Goal: Information Seeking & Learning: Learn about a topic

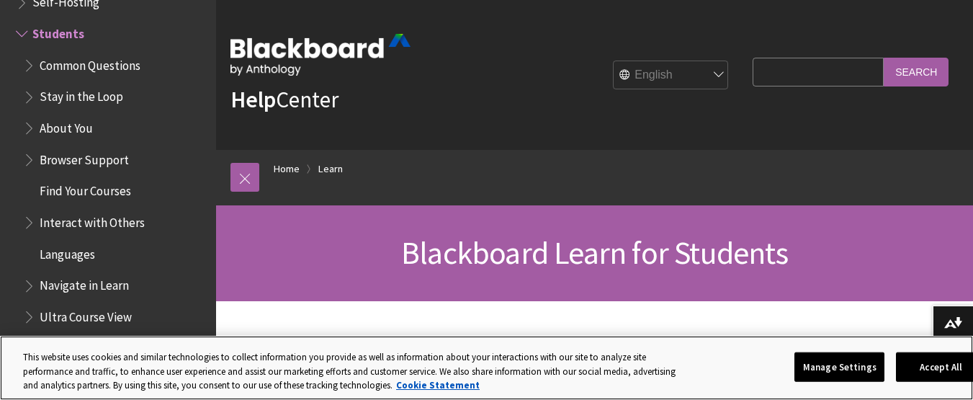
drag, startPoint x: 0, startPoint y: 0, endPoint x: 163, endPoint y: 354, distance: 389.8
click at [163, 354] on div "This website uses cookies and similar technologies to collect information you p…" at bounding box center [352, 371] width 658 height 42
click at [155, 365] on div "This website uses cookies and similar technologies to collect information you p…" at bounding box center [352, 371] width 658 height 42
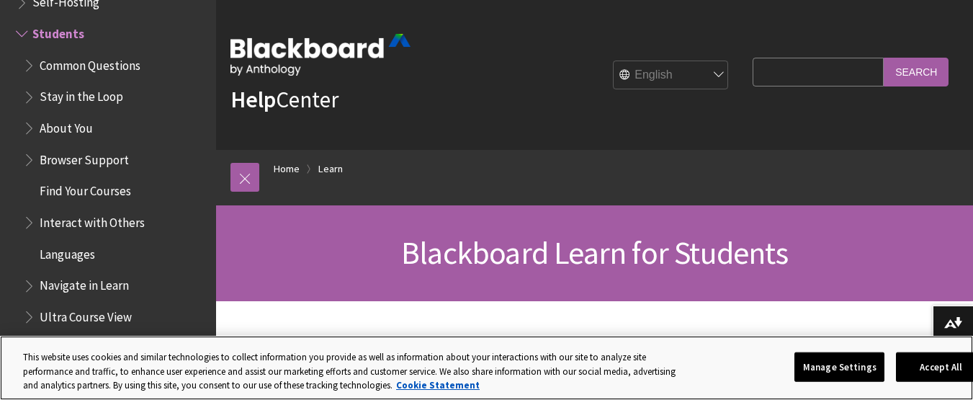
click at [155, 365] on div "This website uses cookies and similar technologies to collect information you p…" at bounding box center [352, 371] width 658 height 42
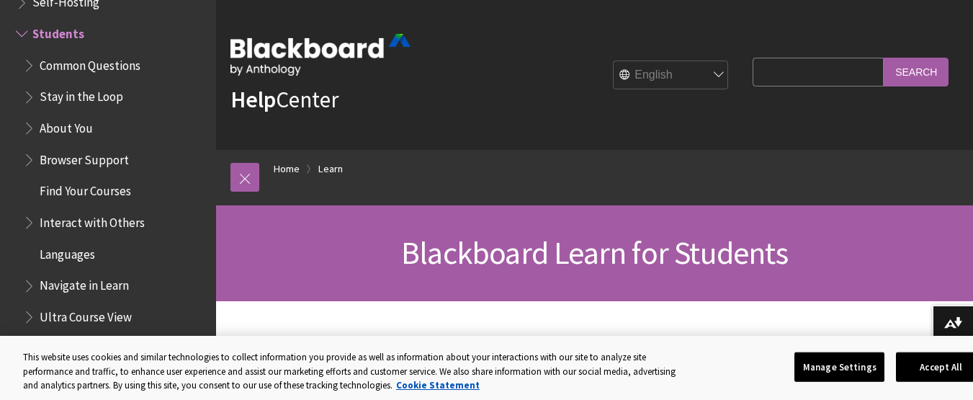
click at [177, 38] on span "Students" at bounding box center [111, 34] width 191 height 24
click at [531, 84] on div "English عربية Català Cymraeg Deutsch Español Suomi Français עברית Italiano 日本語 …" at bounding box center [572, 74] width 325 height 39
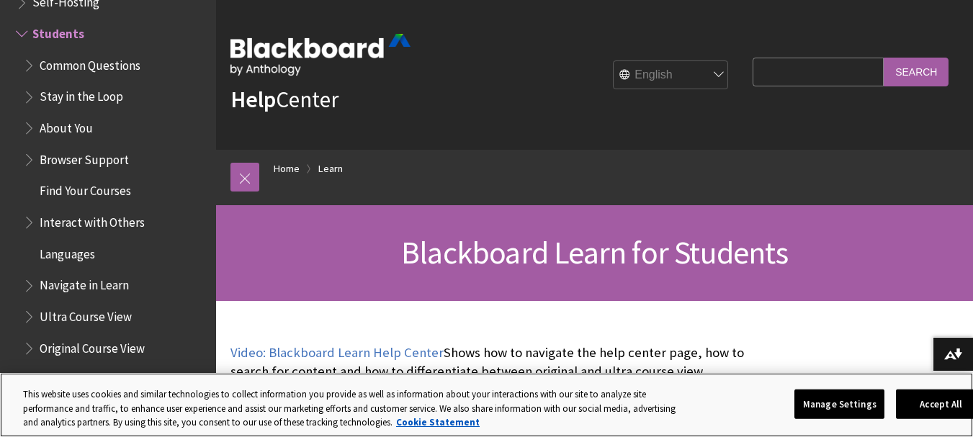
click at [759, 399] on div "Manage Settings Accept All" at bounding box center [895, 404] width 428 height 51
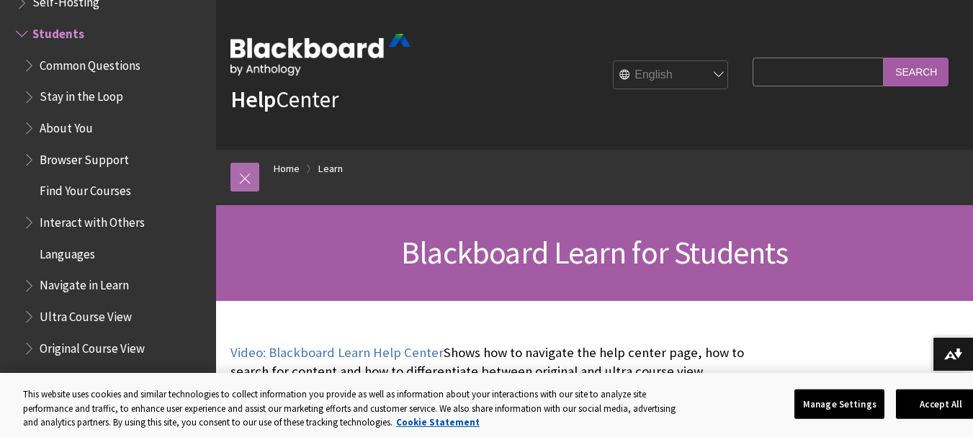
click at [248, 179] on link at bounding box center [244, 177] width 29 height 29
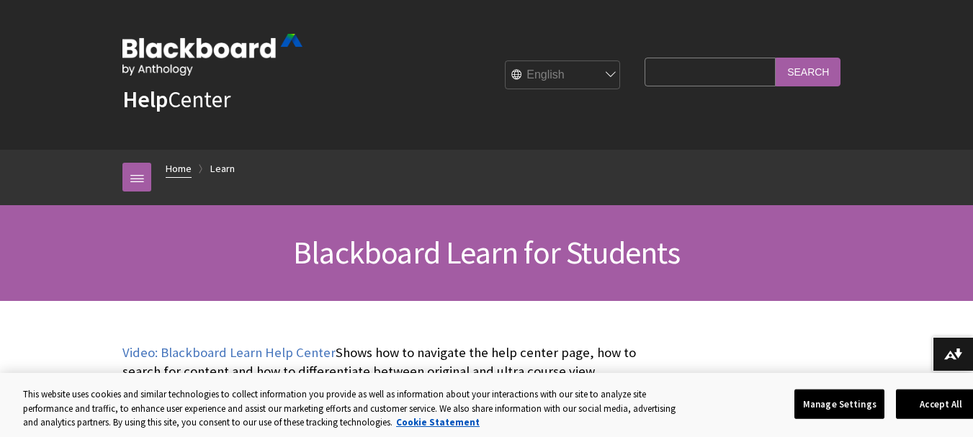
click at [181, 162] on link "Home" at bounding box center [179, 169] width 26 height 18
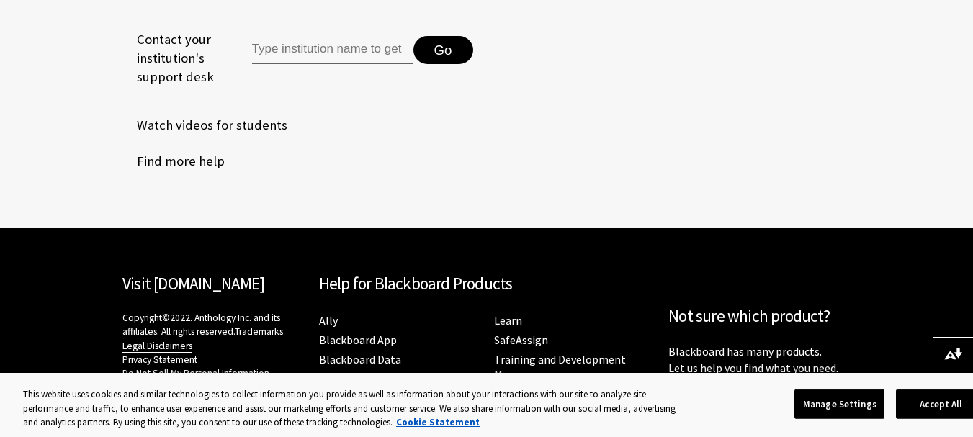
scroll to position [1943, 0]
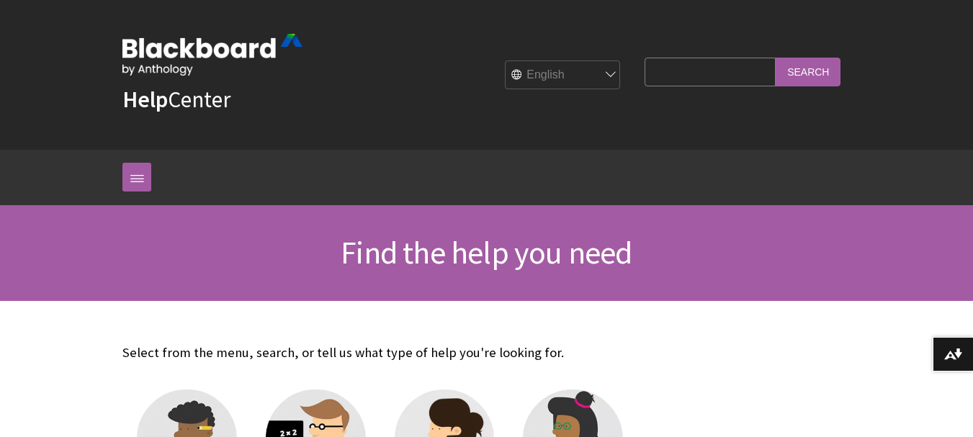
click at [181, 162] on ol "Home" at bounding box center [500, 171] width 699 height 42
drag, startPoint x: 645, startPoint y: 333, endPoint x: 736, endPoint y: 380, distance: 102.1
drag, startPoint x: 977, startPoint y: 42, endPoint x: 728, endPoint y: 349, distance: 395.6
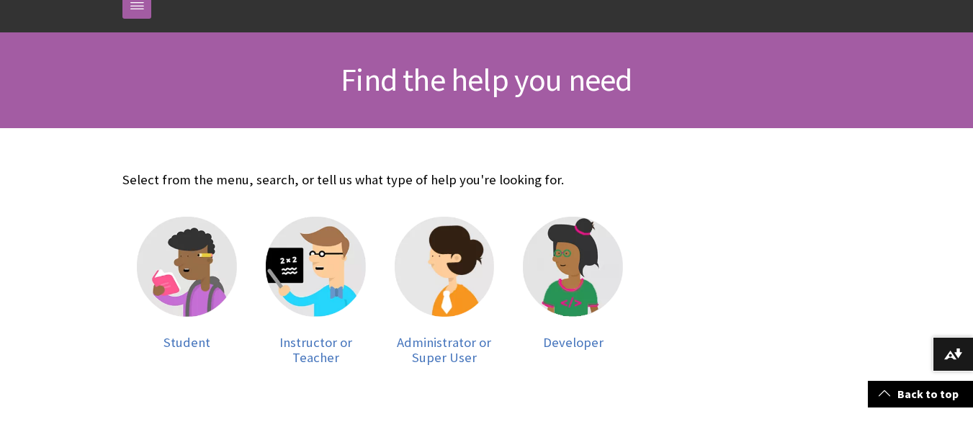
scroll to position [202, 0]
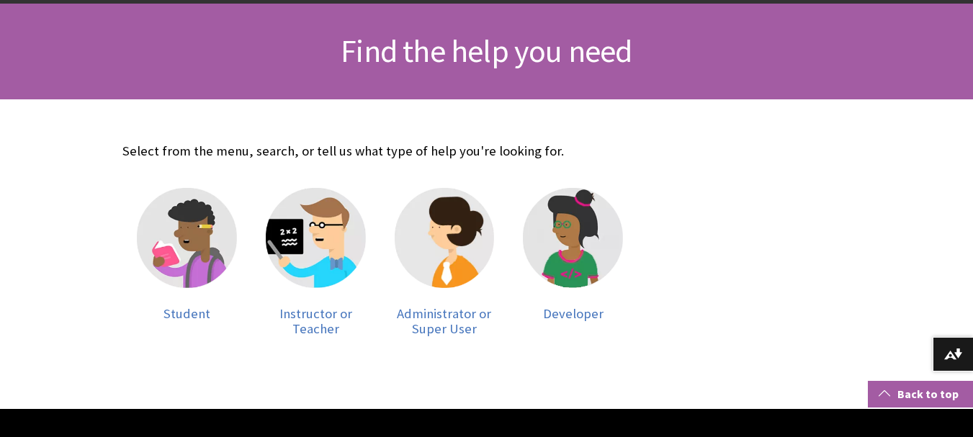
click at [913, 392] on link "Back to top" at bounding box center [919, 394] width 105 height 27
